Goal: Task Accomplishment & Management: Use online tool/utility

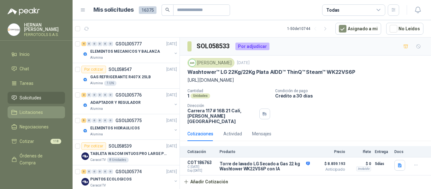
click at [30, 107] on link "Licitaciones" at bounding box center [36, 112] width 57 height 12
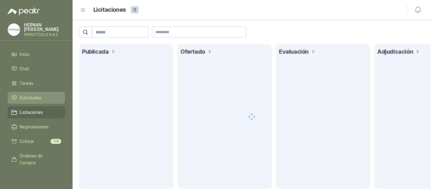
click at [37, 96] on span "Solicitudes" at bounding box center [31, 97] width 22 height 7
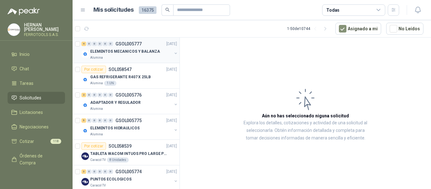
click at [112, 50] on p "ELEMENTOS MECANICOS Y BALANZA" at bounding box center [125, 52] width 70 height 6
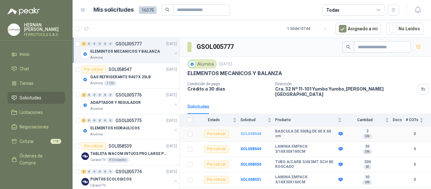
click at [250, 132] on b "SOL058548" at bounding box center [251, 134] width 21 height 4
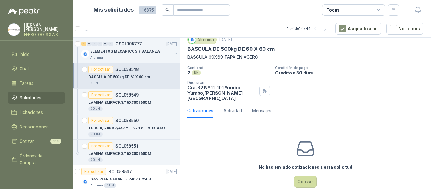
scroll to position [30, 0]
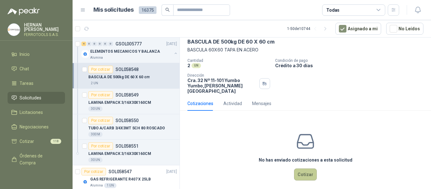
click at [304, 173] on button "Cotizar" at bounding box center [305, 175] width 23 height 12
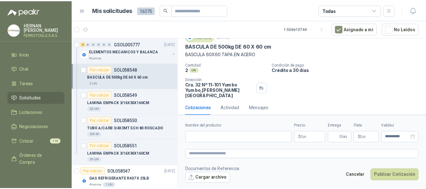
scroll to position [26, 0]
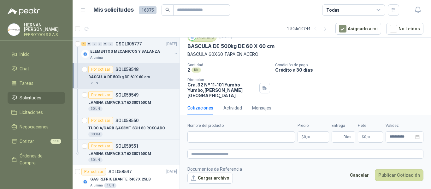
click at [294, 173] on footer "Documentos de Referencia Cargar archivo Cancelar Publicar Cotización" at bounding box center [306, 175] width 236 height 18
click at [267, 139] on input "Nombre del producto" at bounding box center [242, 136] width 108 height 11
type input "*"
drag, startPoint x: 281, startPoint y: 135, endPoint x: 90, endPoint y: 129, distance: 191.2
click at [90, 129] on div "4 0 0 0 0 0 GSOL005777 [DATE] ELEMENTOS MECANICOS Y BALANZA Alumina Por cotizar…" at bounding box center [252, 114] width 359 height 154
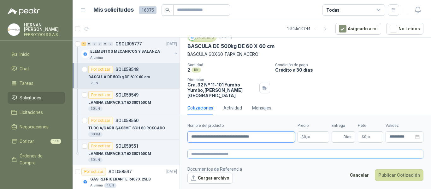
type input "**********"
click at [273, 155] on textarea at bounding box center [306, 154] width 236 height 9
paste textarea "**********"
type textarea "**********"
click at [318, 138] on body "[PERSON_NAME] FERROTOOLS S.A.S. Inicio Chat Tareas Solicitudes Licitaciones Neg…" at bounding box center [215, 94] width 431 height 189
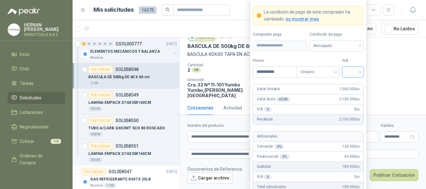
type input "**********"
click at [353, 69] on input "search" at bounding box center [353, 71] width 14 height 9
click at [351, 83] on div "19%" at bounding box center [353, 84] width 12 height 7
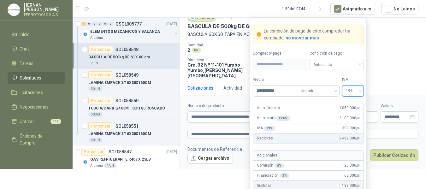
scroll to position [53, 0]
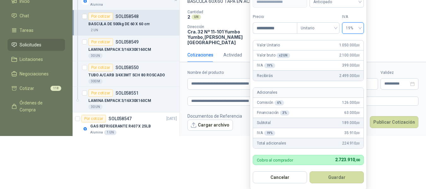
click at [342, 177] on button "Guardar" at bounding box center [337, 177] width 54 height 12
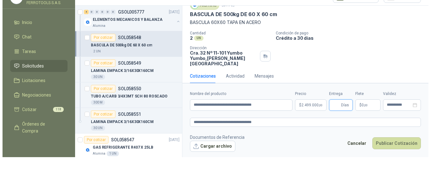
scroll to position [0, 0]
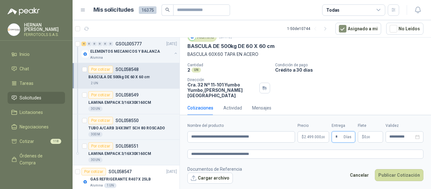
type input "*"
click at [325, 169] on footer "Documentos de Referencia Cargar archivo Cancelar Publicar Cotización" at bounding box center [306, 175] width 236 height 18
click at [207, 179] on button "Cargar archivo" at bounding box center [210, 178] width 45 height 11
click at [201, 178] on button "Cargar archivo" at bounding box center [210, 178] width 45 height 11
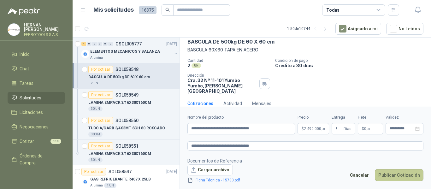
click at [398, 173] on button "Publicar Cotización" at bounding box center [399, 175] width 49 height 12
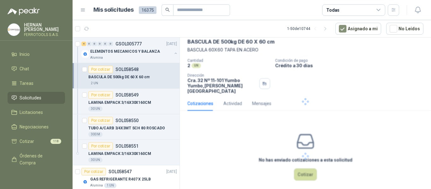
scroll to position [0, 0]
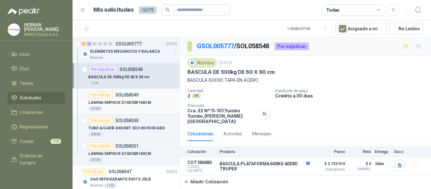
click at [160, 103] on div "LAMINA EMPACK 3/16X30X160CM" at bounding box center [132, 103] width 89 height 8
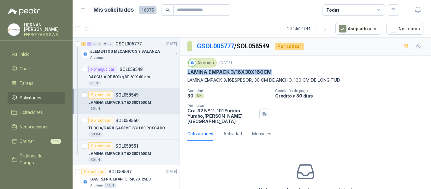
drag, startPoint x: 186, startPoint y: 73, endPoint x: 276, endPoint y: 71, distance: 89.4
click at [276, 71] on div "Alumina [DATE] LAMINA EMPACK 3/16X30X160CM LAMINA EMPACK 3/16ESPESOR, 30 CM DE …" at bounding box center [305, 91] width 251 height 71
copy p "LAMINA EMPACK 3/16X30X160CM"
click at [135, 58] on div "Alumina" at bounding box center [131, 57] width 82 height 5
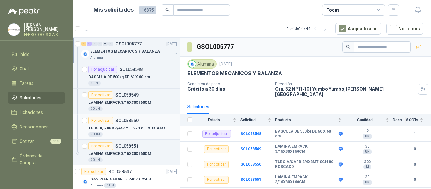
click at [144, 132] on div "TUBO A/CARB 3/4X3MT SCH 80 ROSCADO" at bounding box center [132, 128] width 89 height 8
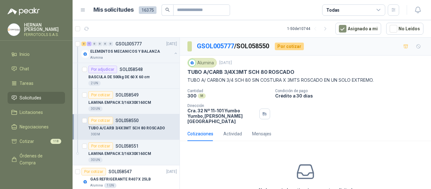
click at [267, 100] on div "Cantidad 300 M Condición de pago Crédito a 30 días Dirección Cra. 32 Nº 11-101…" at bounding box center [306, 106] width 236 height 35
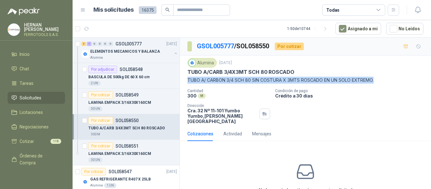
drag, startPoint x: 187, startPoint y: 81, endPoint x: 379, endPoint y: 82, distance: 192.3
click at [379, 82] on div "Alumina [DATE] TUBO A/CARB 3/4X3MT SCH 80 ROSCADO TUBO A/ CARBON 3/4 SCH 80 SIN…" at bounding box center [305, 91] width 251 height 71
copy p "TUBO A/ CARBON 3/4 SCH 80 SIN COSTURA X 3MTS ROSCADO EN UN SOLO EXTREMO."
click at [153, 56] on div "Alumina" at bounding box center [131, 57] width 82 height 5
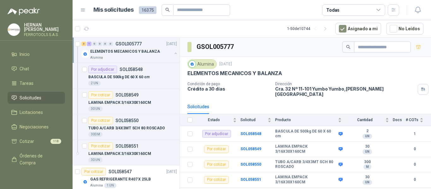
click at [173, 54] on button "button" at bounding box center [175, 53] width 5 height 5
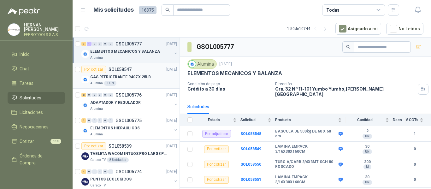
click at [143, 80] on div "GAS REFRIGERANTE R407 X 25LB" at bounding box center [133, 77] width 87 height 8
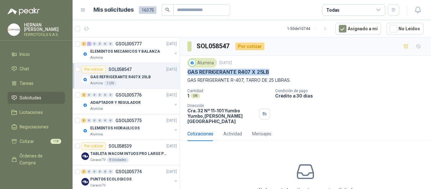
drag, startPoint x: 189, startPoint y: 73, endPoint x: 268, endPoint y: 71, distance: 79.9
click at [268, 71] on p "GAS REFRIGERANTE R407 X 25LB" at bounding box center [229, 72] width 82 height 7
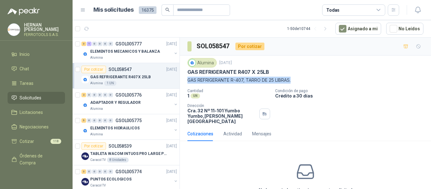
drag, startPoint x: 188, startPoint y: 80, endPoint x: 299, endPoint y: 77, distance: 110.9
click at [299, 77] on p "GAS REFRIGERANTE R-407, TARRO DE 25 LIBRAS." at bounding box center [306, 80] width 236 height 7
copy p "GAS REFRIGERANTE R-407, TARRO DE 25 LIBRAS."
click at [150, 106] on div "ADAPTADOR Y REGULADOR" at bounding box center [131, 103] width 82 height 8
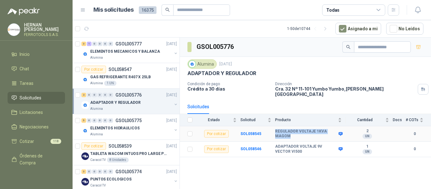
drag, startPoint x: 275, startPoint y: 127, endPoint x: 291, endPoint y: 133, distance: 16.7
click at [291, 133] on b "REGULADOR VOLTAJE 1KVA MAGOM" at bounding box center [306, 134] width 62 height 10
copy b "REGULADOR VOLTAJE 1KVA MAGOM"
click at [252, 132] on b "SOL058545" at bounding box center [251, 134] width 21 height 4
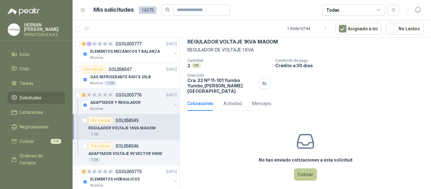
click at [311, 170] on button "Cotizar" at bounding box center [305, 175] width 23 height 12
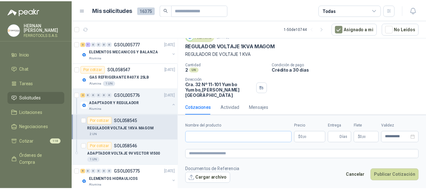
scroll to position [26, 0]
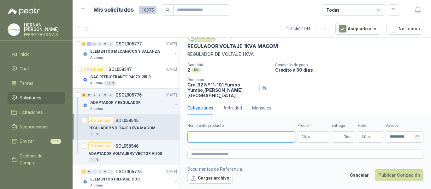
click at [262, 138] on input "Nombre del producto" at bounding box center [242, 136] width 108 height 11
paste input "**********"
type input "**********"
click at [260, 161] on form "**********" at bounding box center [305, 153] width 251 height 76
click at [262, 153] on textarea at bounding box center [306, 154] width 236 height 9
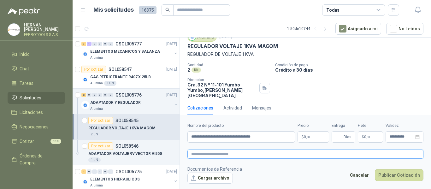
paste textarea "**********"
type textarea "**********"
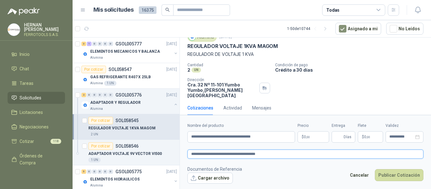
type textarea "**********"
click at [275, 137] on input "**********" at bounding box center [242, 136] width 108 height 11
type input "**********"
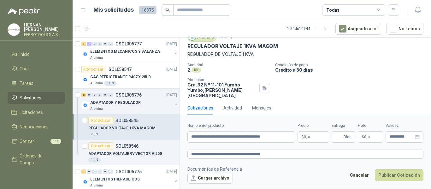
click at [317, 139] on body "[PERSON_NAME] FERROTOOLS S.A.S. Inicio Chat Tareas Solicitudes Licitaciones Neg…" at bounding box center [215, 94] width 431 height 189
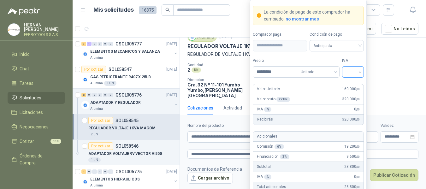
type input "*********"
click at [356, 73] on input "search" at bounding box center [353, 71] width 14 height 9
click at [354, 84] on div "19%" at bounding box center [353, 84] width 12 height 7
click at [355, 58] on label "IVA" at bounding box center [353, 61] width 22 height 6
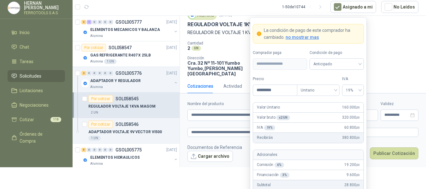
scroll to position [45, 0]
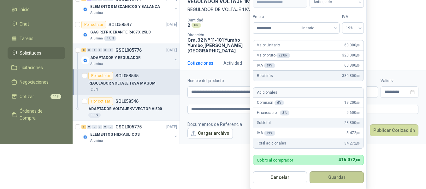
click at [344, 178] on button "Guardar" at bounding box center [337, 177] width 54 height 12
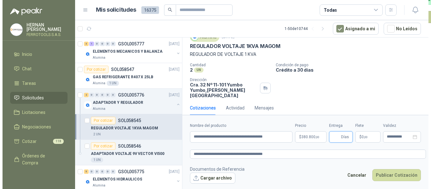
scroll to position [0, 0]
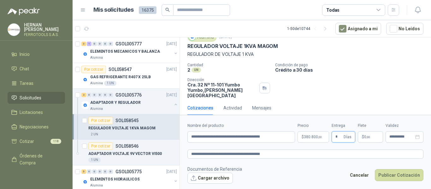
type input "*"
click at [306, 176] on footer "Documentos de Referencia Cargar archivo Cancelar Publicar Cotización" at bounding box center [306, 175] width 236 height 18
click at [296, 154] on textarea "**********" at bounding box center [306, 154] width 236 height 9
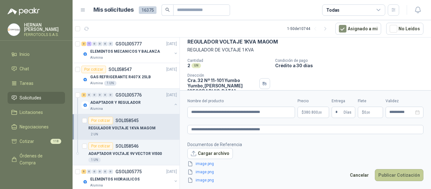
click at [395, 174] on button "Publicar Cotización" at bounding box center [399, 175] width 49 height 12
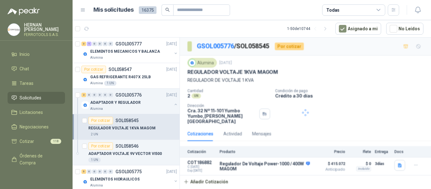
scroll to position [0, 0]
click at [141, 151] on p "ADAPTADOR VOLTAJE 9V VECTOR VI500" at bounding box center [125, 154] width 74 height 6
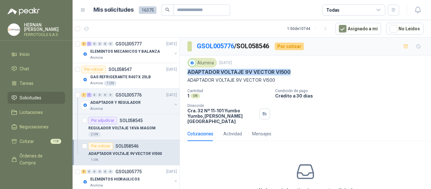
drag, startPoint x: 188, startPoint y: 74, endPoint x: 297, endPoint y: 71, distance: 109.3
click at [297, 71] on div "ADAPTADOR VOLTAJE 9V VECTOR VI500" at bounding box center [306, 72] width 236 height 7
copy p "ADAPTADOR VOLTAJE 9V VECTOR VI500"
click at [173, 103] on button "button" at bounding box center [175, 104] width 5 height 5
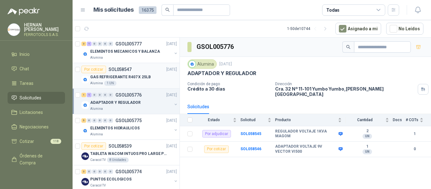
click at [141, 75] on p "GAS REFRIGERANTE R407 X 25LB" at bounding box center [120, 77] width 61 height 6
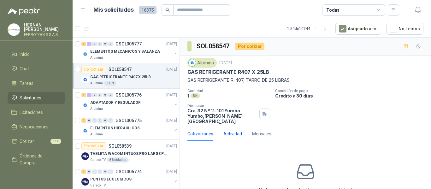
click at [238, 130] on div "Actividad" at bounding box center [233, 133] width 19 height 7
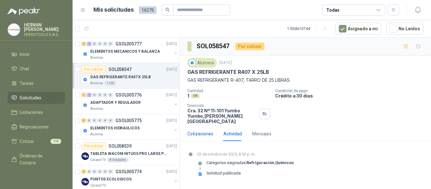
click at [202, 130] on div "Cotizaciones" at bounding box center [201, 133] width 26 height 7
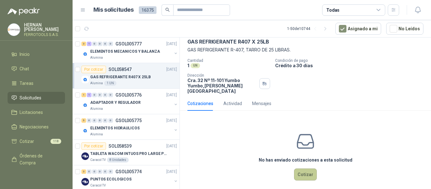
click at [297, 170] on button "Cotizar" at bounding box center [305, 175] width 23 height 12
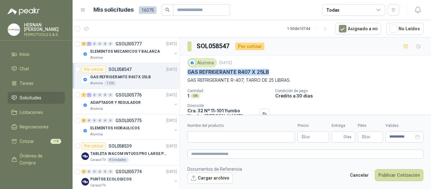
drag, startPoint x: 278, startPoint y: 47, endPoint x: 184, endPoint y: 75, distance: 97.6
click at [184, 75] on div "Alumina [DATE] GAS REFRIGERANTE R407 X 25LB GAS REFRIGERANTE R-407, TARRO DE 25…" at bounding box center [305, 91] width 251 height 71
copy p "GAS REFRIGERANTE R407 X 25LB"
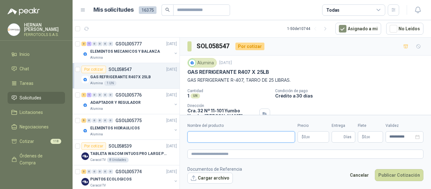
click at [263, 142] on input "Nombre del producto" at bounding box center [242, 136] width 108 height 11
paste input "**********"
type input "**********"
click at [268, 152] on textarea at bounding box center [306, 154] width 236 height 9
paste textarea "**********"
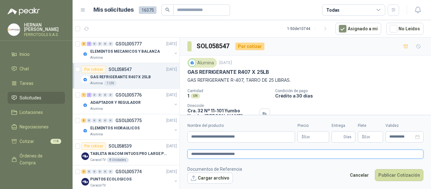
type textarea "**********"
click at [322, 136] on body "[PERSON_NAME] FERROTOOLS S.A.S. Inicio Chat Tareas Solicitudes Licitaciones Neg…" at bounding box center [215, 94] width 431 height 189
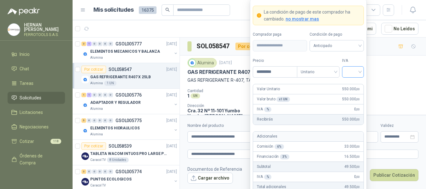
type input "*********"
click at [353, 74] on input "search" at bounding box center [353, 71] width 14 height 9
click at [352, 84] on div "19%" at bounding box center [353, 84] width 12 height 7
click at [357, 60] on label "IVA" at bounding box center [353, 61] width 22 height 6
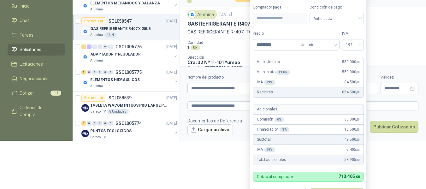
scroll to position [54, 0]
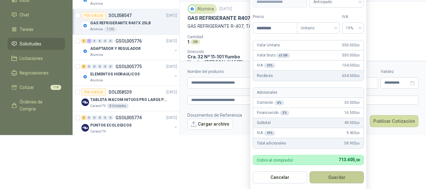
click at [347, 177] on button "Guardar" at bounding box center [337, 177] width 54 height 12
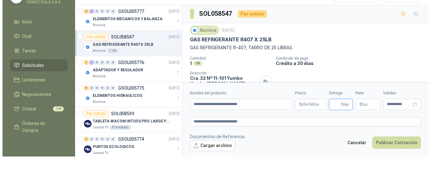
scroll to position [0, 0]
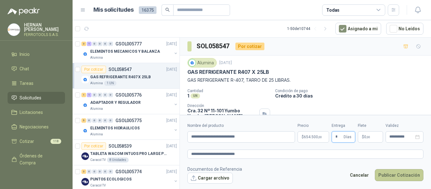
type input "*"
click at [393, 173] on button "Publicar Cotización" at bounding box center [399, 175] width 49 height 12
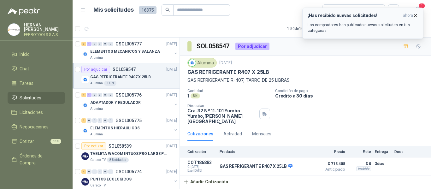
click at [351, 24] on p "Los compradores han publicado nuevas solicitudes en tus categorías." at bounding box center [363, 27] width 111 height 11
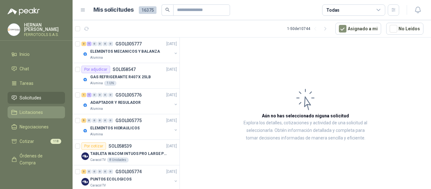
click at [30, 111] on span "Licitaciones" at bounding box center [31, 112] width 23 height 7
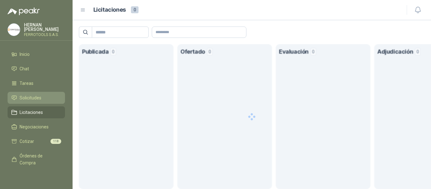
click at [30, 99] on span "Solicitudes" at bounding box center [31, 97] width 22 height 7
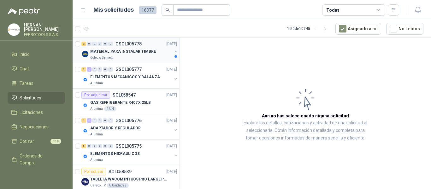
click at [155, 53] on div "MATERIAL PARA INSTALAR TIMBRE" at bounding box center [131, 52] width 82 height 8
